Goal: Information Seeking & Learning: Find specific page/section

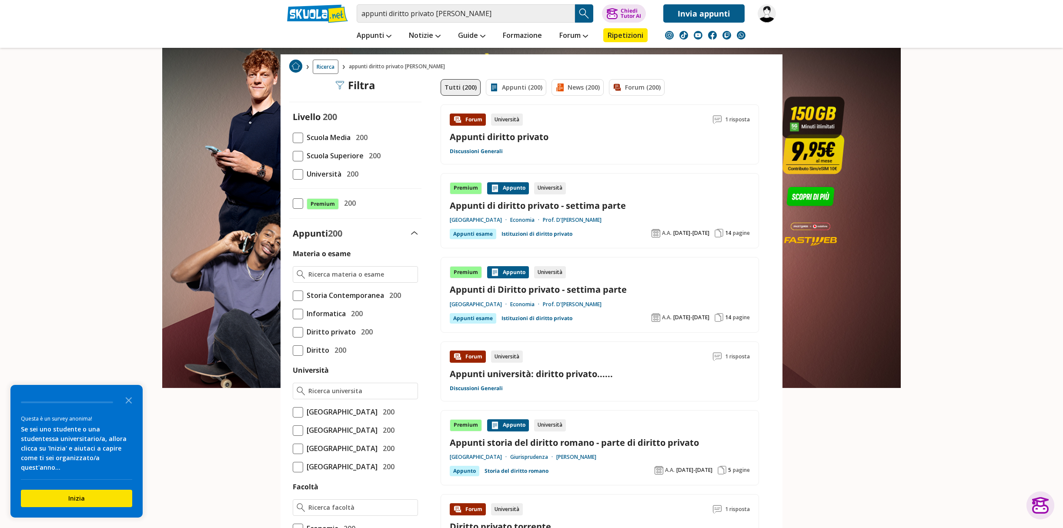
scroll to position [130, 0]
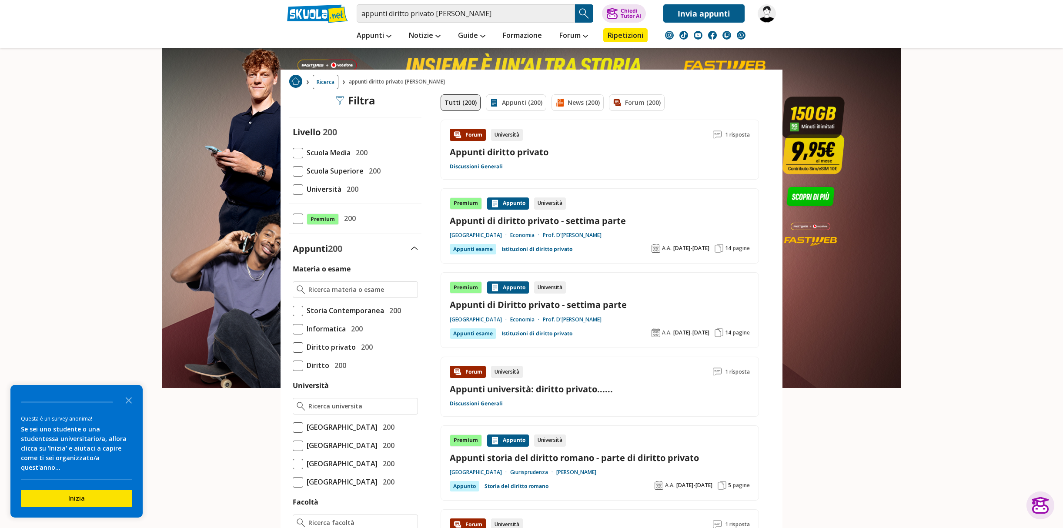
click at [297, 183] on label "Università 200" at bounding box center [355, 188] width 125 height 11
click at [293, 189] on input "Università 200" at bounding box center [293, 189] width 0 height 0
click at [300, 193] on span at bounding box center [298, 189] width 10 height 10
click at [293, 189] on input "Università 200" at bounding box center [293, 189] width 0 height 0
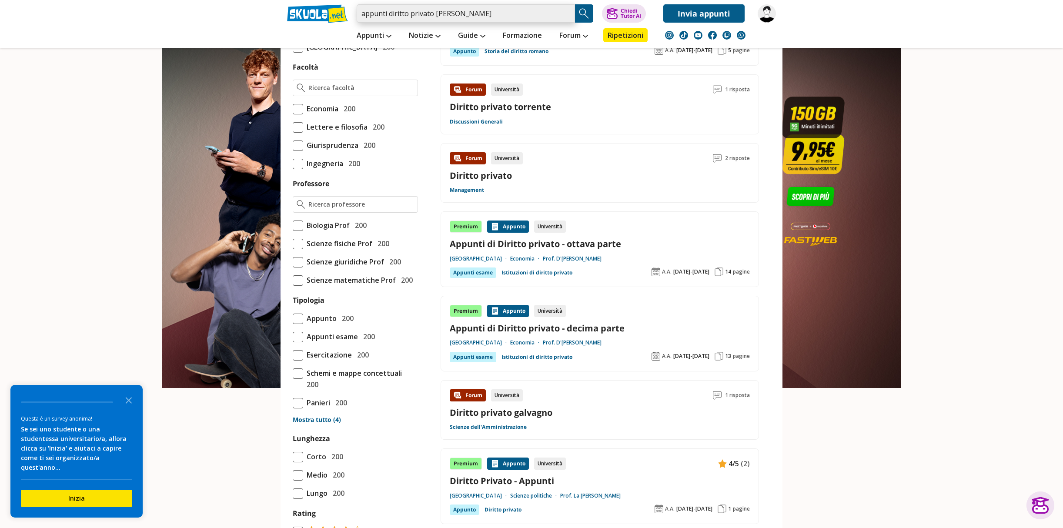
scroll to position [559, 0]
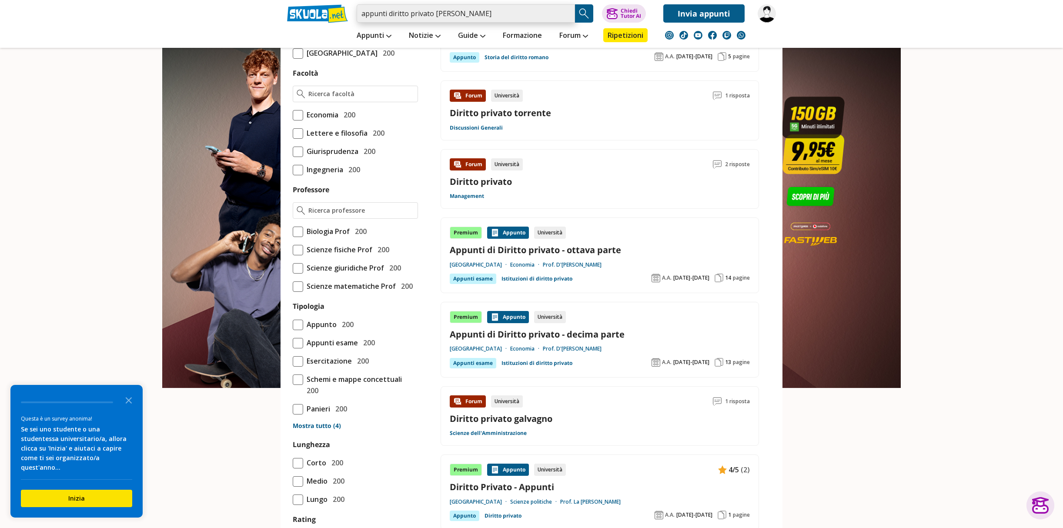
drag, startPoint x: 459, startPoint y: 12, endPoint x: 333, endPoint y: 10, distance: 126.5
click at [333, 10] on div "appunti diritto privato [PERSON_NAME] Trova un tutor esperto su questo argoment…" at bounding box center [531, 11] width 502 height 23
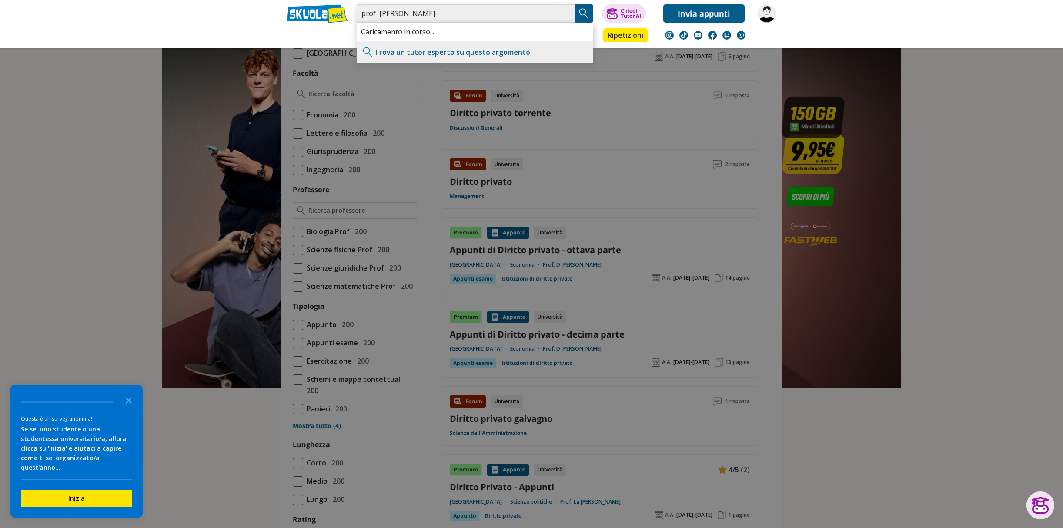
type input "prof [PERSON_NAME]"
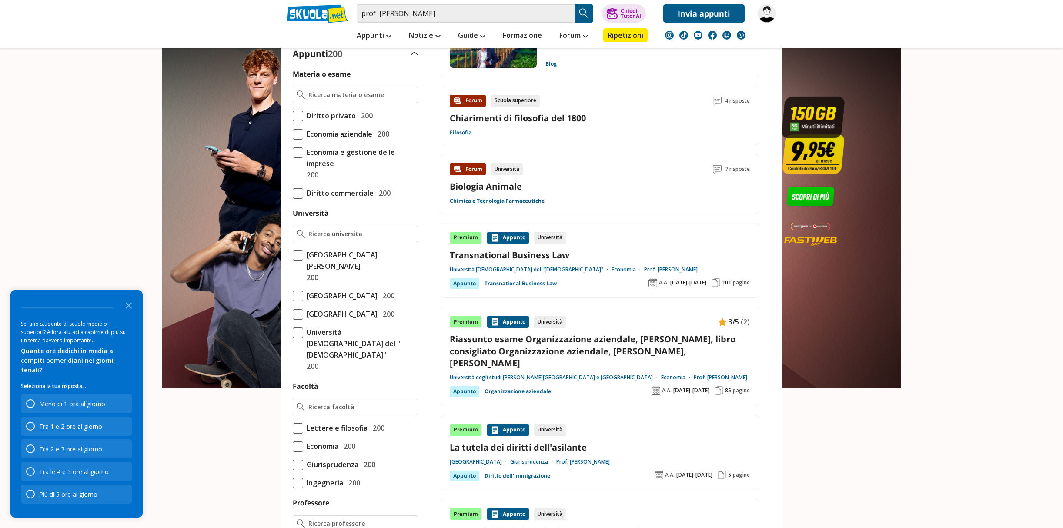
scroll to position [391, 0]
